Goal: Task Accomplishment & Management: Manage account settings

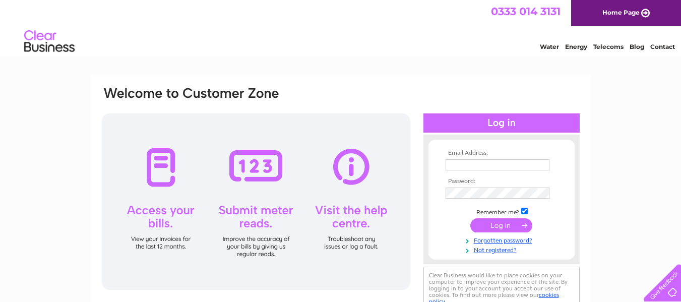
scroll to position [30, 0]
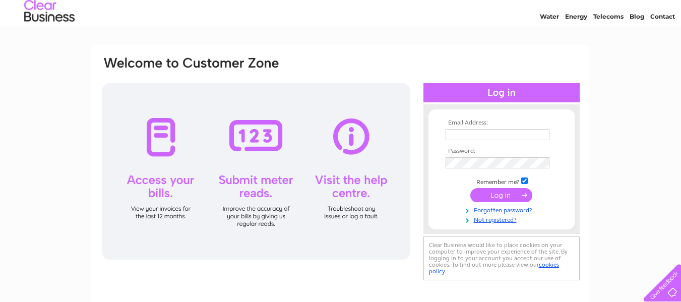
type input "faye.hill@thearchco.com"
click at [495, 192] on input "submit" at bounding box center [502, 195] width 62 height 14
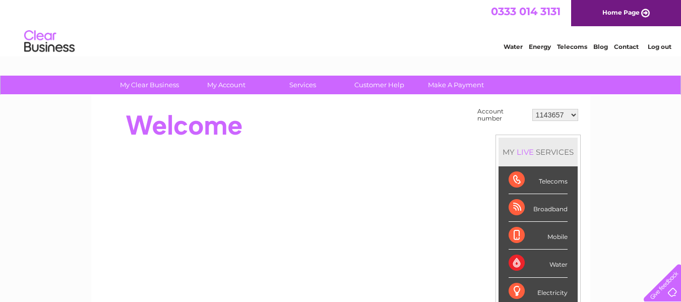
click at [559, 120] on select "1143657 30272068 30293204" at bounding box center [556, 115] width 46 height 12
select select "30293204"
click at [533, 109] on select "1143657 30272068 30293204" at bounding box center [556, 115] width 46 height 12
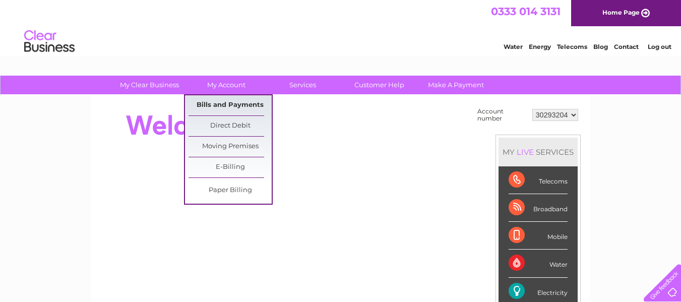
click at [221, 101] on link "Bills and Payments" at bounding box center [230, 105] width 83 height 20
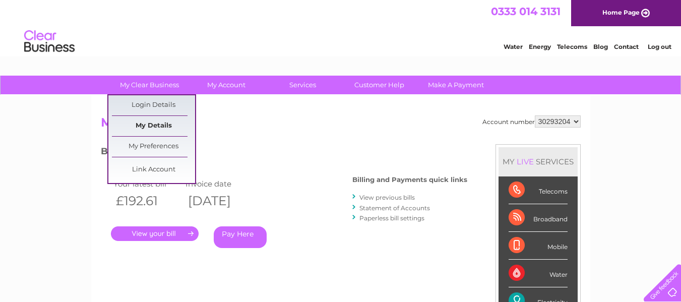
click at [166, 125] on link "My Details" at bounding box center [153, 126] width 83 height 20
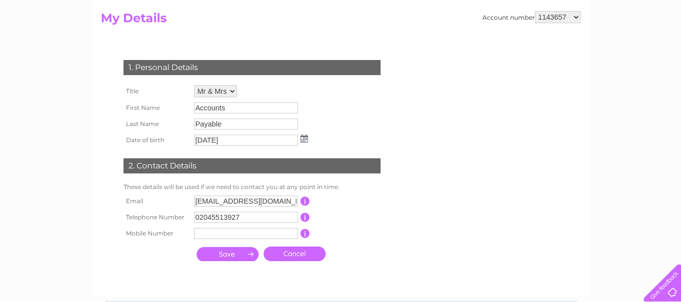
scroll to position [104, 0]
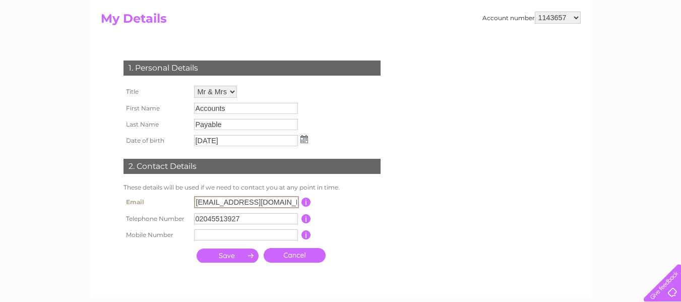
drag, startPoint x: 285, startPoint y: 201, endPoint x: 150, endPoint y: 200, distance: 134.7
click at [150, 200] on tr "Email [EMAIL_ADDRESS][DOMAIN_NAME] This should be a valid email address" at bounding box center [256, 202] width 271 height 17
type input "[EMAIL_ADDRESS][DOMAIN_NAME]"
click at [244, 254] on input "submit" at bounding box center [228, 256] width 62 height 14
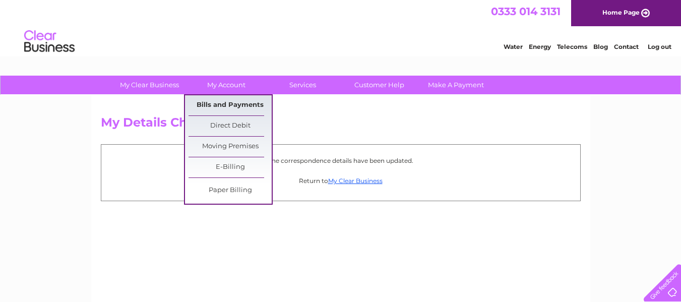
click at [222, 103] on link "Bills and Payments" at bounding box center [230, 105] width 83 height 20
click at [218, 107] on link "Bills and Payments" at bounding box center [230, 105] width 83 height 20
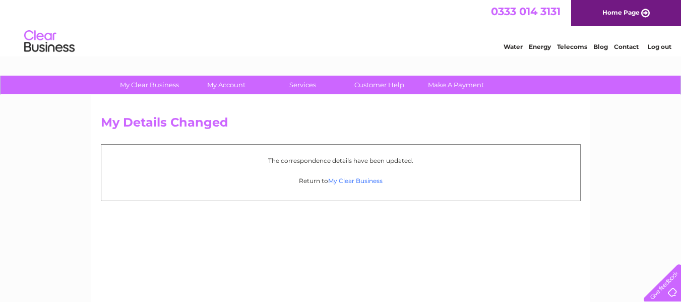
click at [367, 183] on link "My Clear Business" at bounding box center [355, 181] width 54 height 8
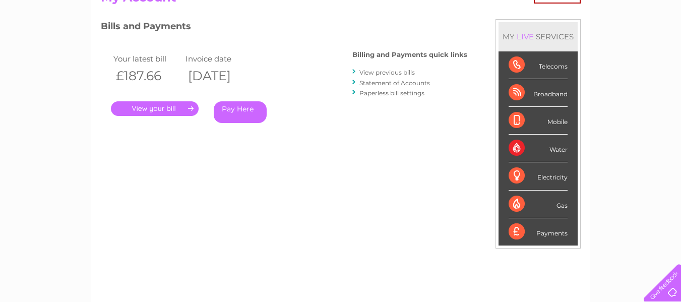
click at [388, 84] on link "Statement of Accounts" at bounding box center [395, 83] width 71 height 8
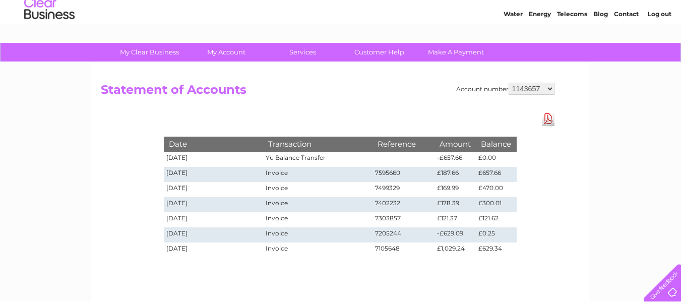
scroll to position [33, 0]
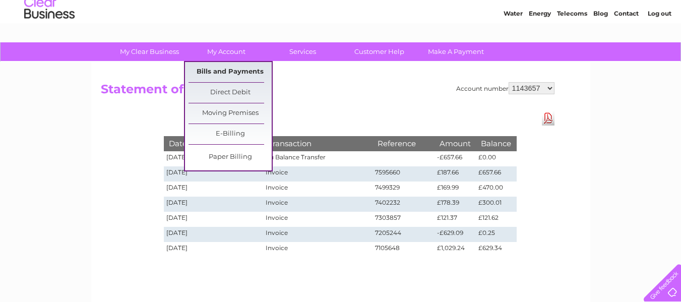
click at [225, 71] on link "Bills and Payments" at bounding box center [230, 72] width 83 height 20
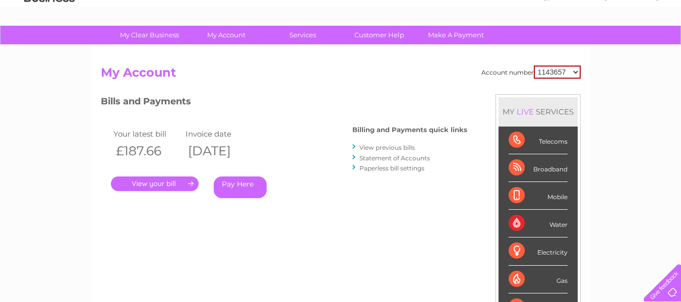
scroll to position [51, 0]
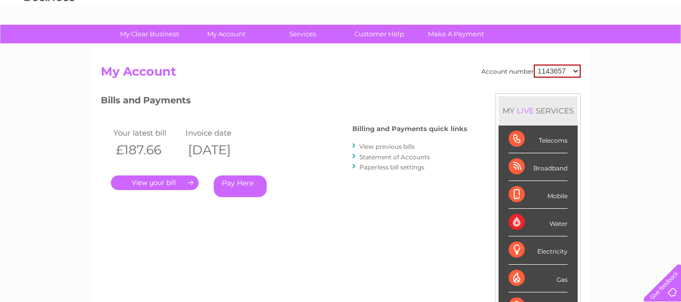
click at [379, 150] on link "View previous bills" at bounding box center [387, 147] width 55 height 8
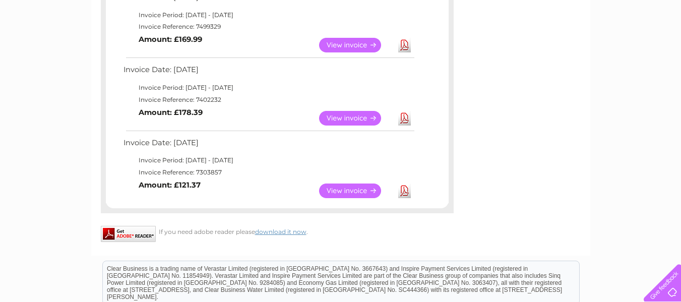
scroll to position [272, 0]
click at [401, 192] on link "Download" at bounding box center [404, 190] width 13 height 15
click at [402, 121] on link "Download" at bounding box center [404, 117] width 13 height 15
click at [359, 43] on link "View" at bounding box center [356, 44] width 74 height 15
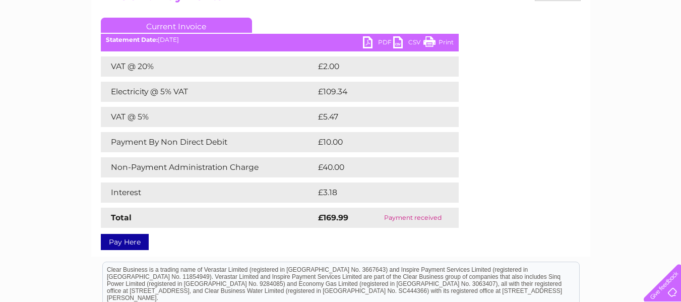
scroll to position [126, 0]
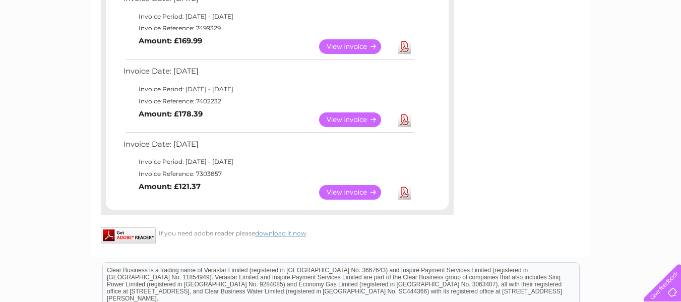
scroll to position [207, 0]
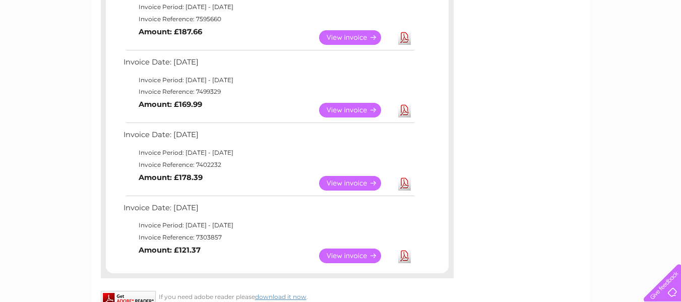
click at [357, 107] on link "View" at bounding box center [356, 110] width 74 height 15
click at [406, 110] on link "Download" at bounding box center [404, 110] width 13 height 15
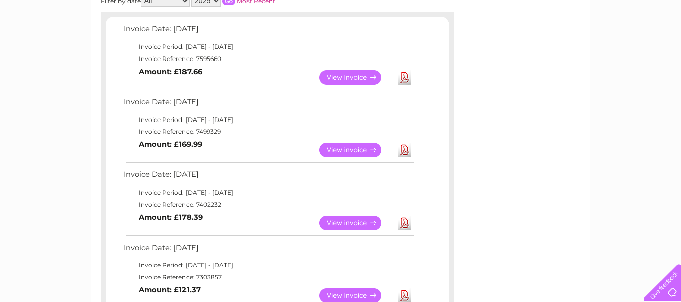
scroll to position [165, 0]
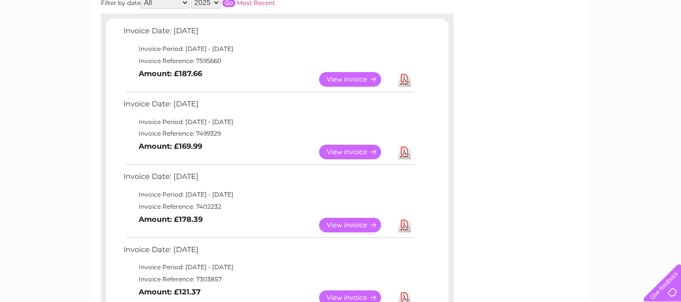
click at [406, 81] on link "Download" at bounding box center [404, 79] width 13 height 15
